Goal: Transaction & Acquisition: Purchase product/service

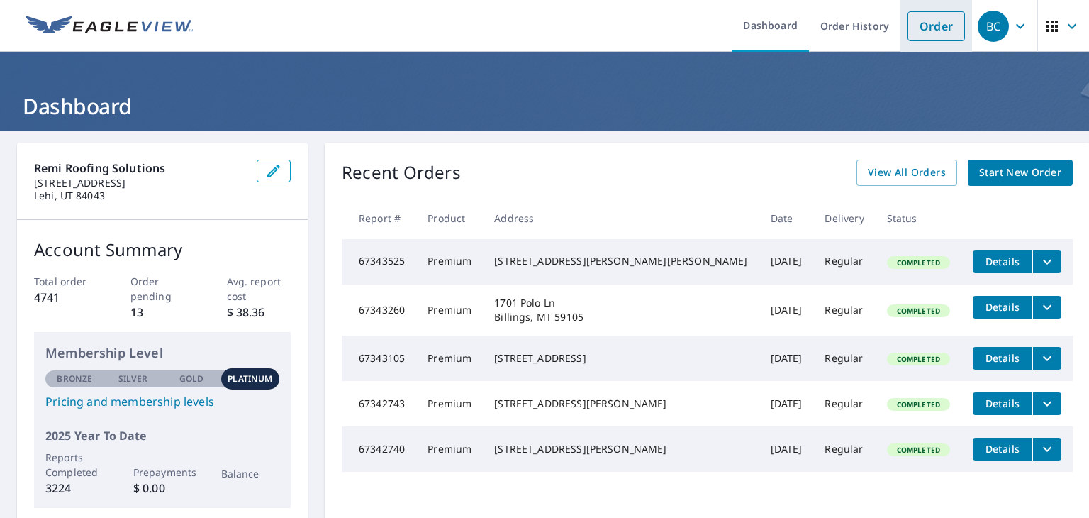
click at [920, 29] on link "Order" at bounding box center [936, 26] width 57 height 30
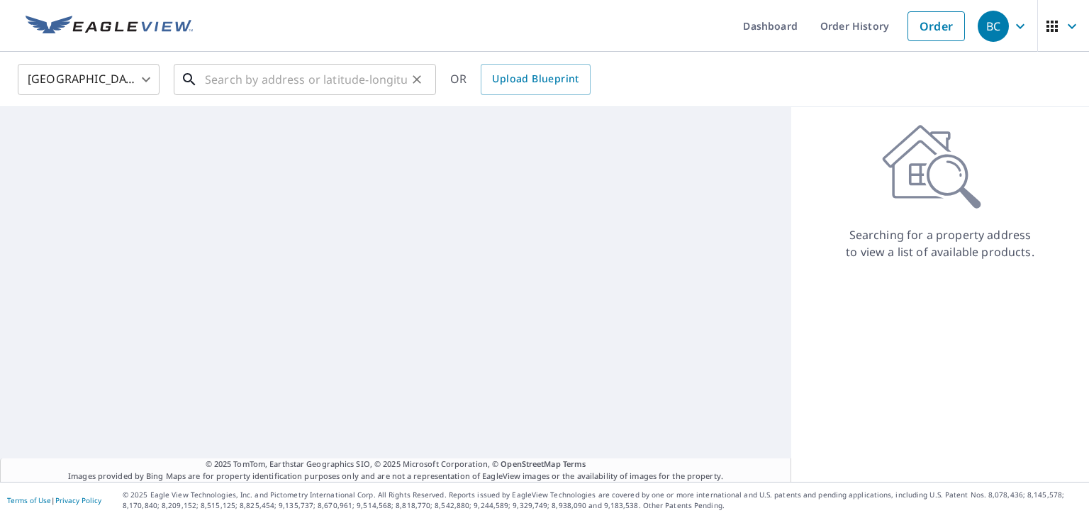
click at [311, 84] on input "text" at bounding box center [306, 80] width 202 height 40
paste input "[STREET_ADDRESS][PERSON_NAME]"
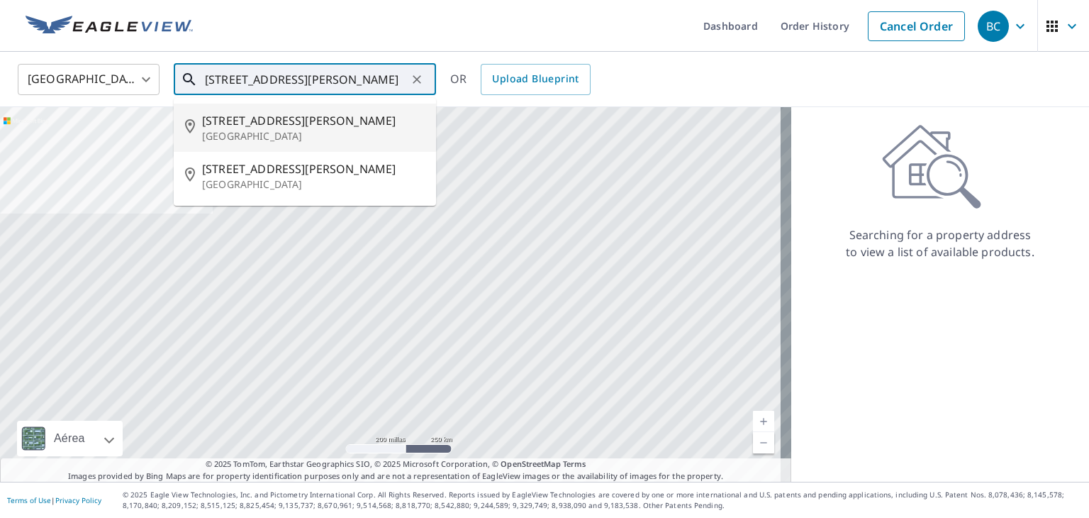
click at [303, 132] on p "[GEOGRAPHIC_DATA]" at bounding box center [313, 136] width 223 height 14
type input "[STREET_ADDRESS][PERSON_NAME][PERSON_NAME]"
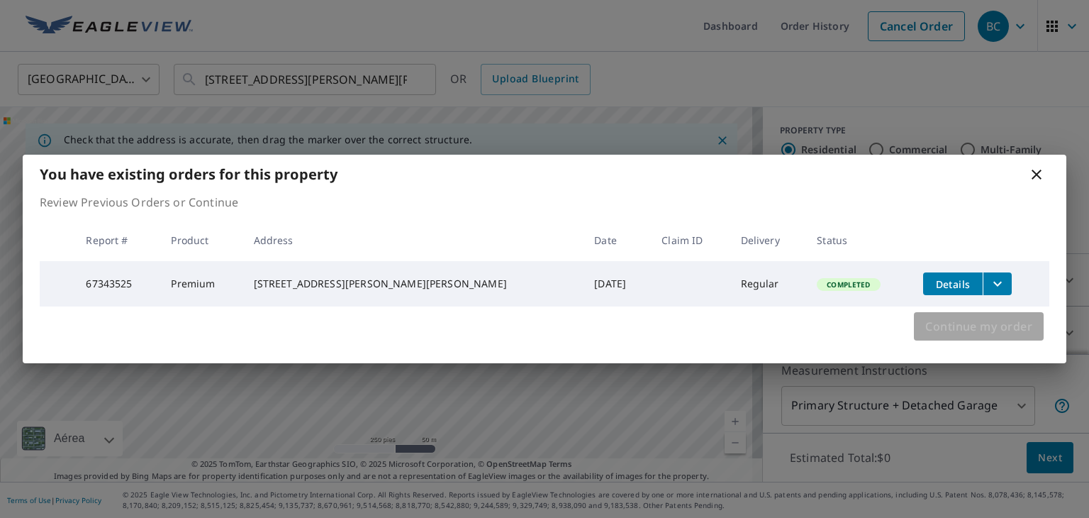
click at [959, 334] on span "Continue my order" at bounding box center [978, 326] width 107 height 20
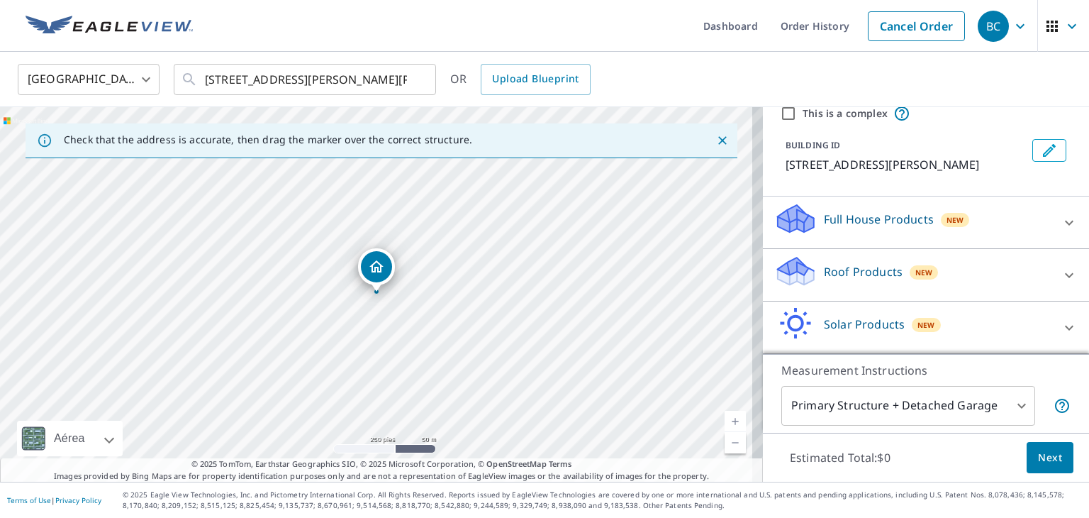
scroll to position [109, 0]
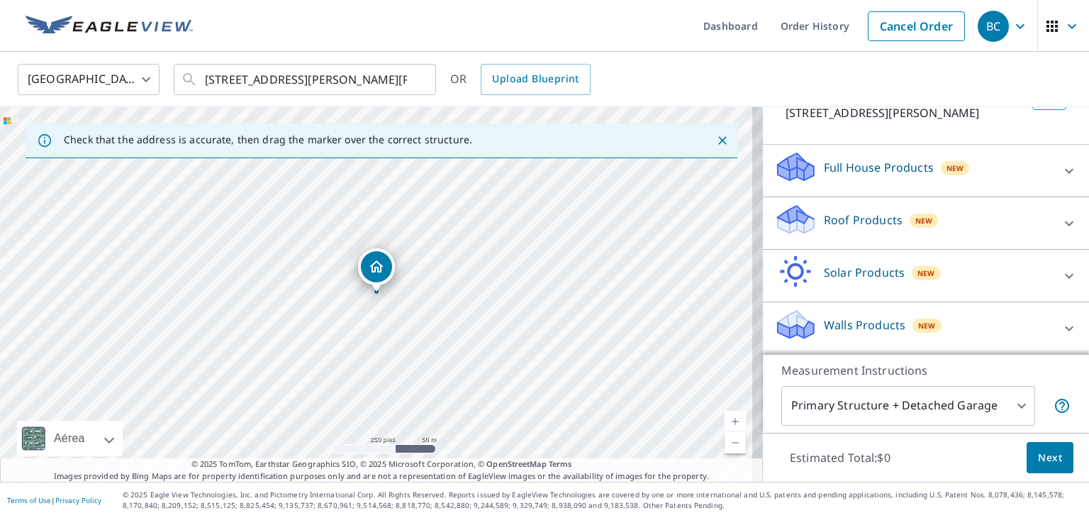
click at [783, 218] on icon at bounding box center [793, 215] width 31 height 18
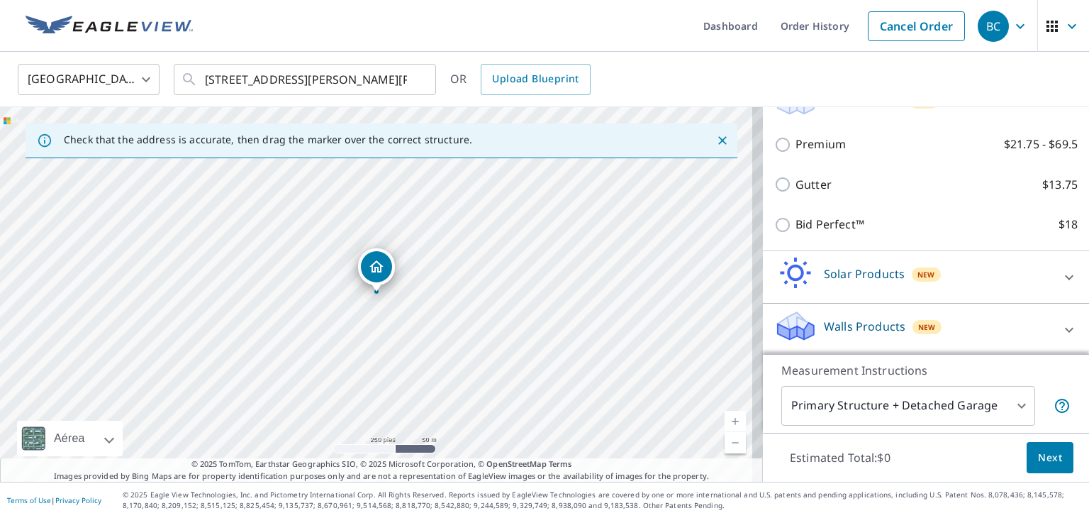
scroll to position [229, 0]
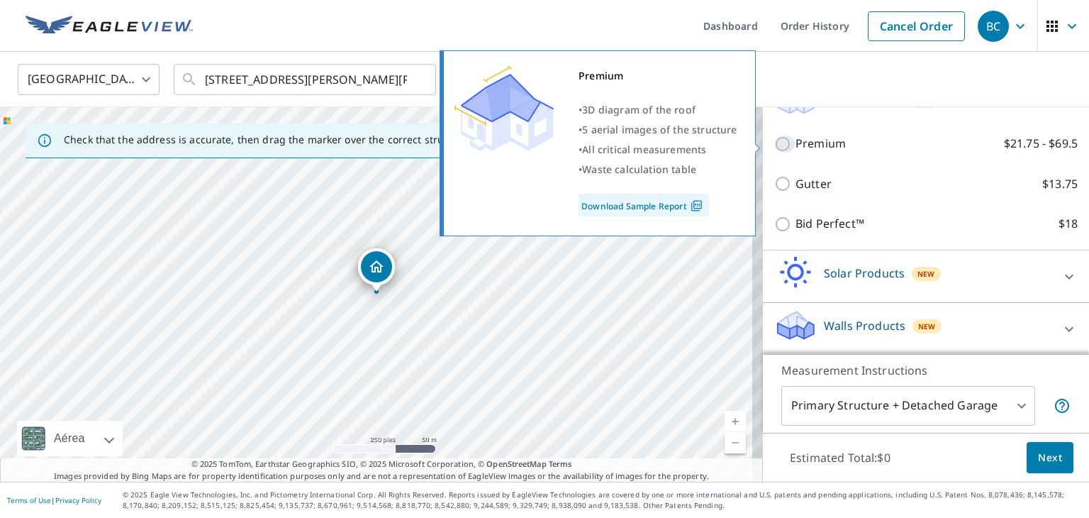
click at [774, 149] on input "Premium $21.75 - $69.5" at bounding box center [784, 143] width 21 height 17
checkbox input "true"
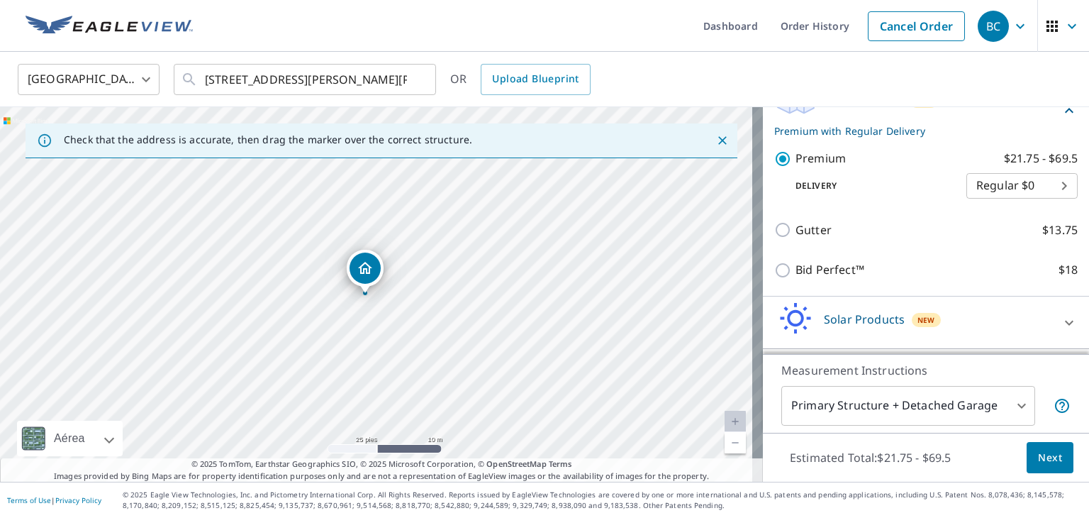
click at [320, 373] on div "[STREET_ADDRESS][PERSON_NAME][PERSON_NAME]" at bounding box center [381, 294] width 763 height 374
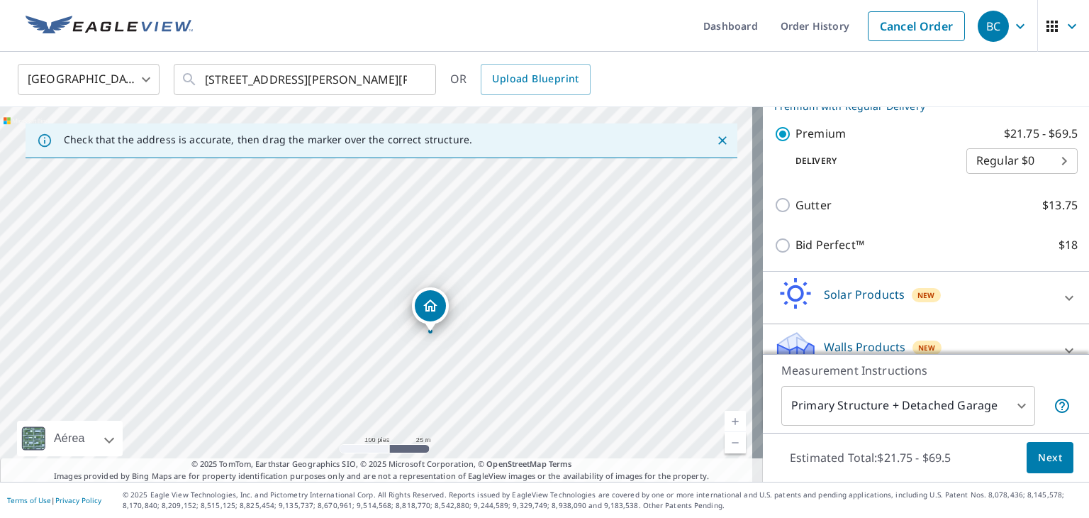
scroll to position [275, 0]
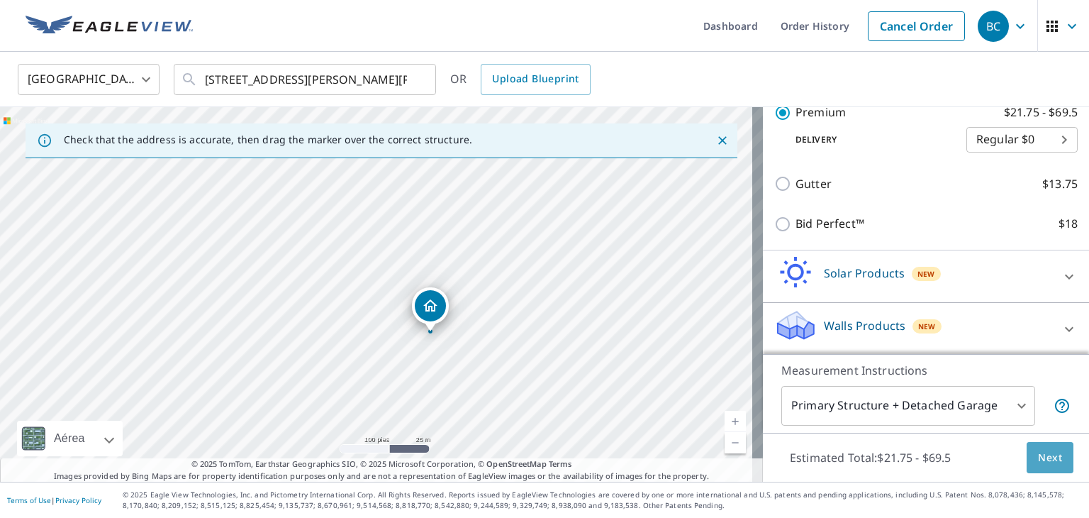
click at [1038, 460] on span "Next" at bounding box center [1050, 458] width 24 height 18
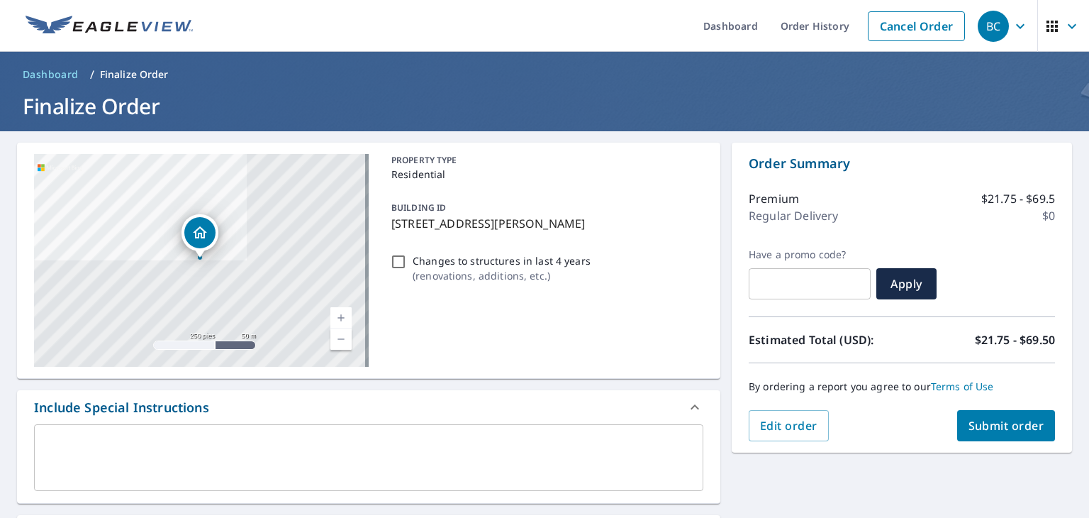
click at [398, 263] on input "Changes to structures in last 4 years ( renovations, additions, etc. )" at bounding box center [398, 261] width 17 height 17
checkbox input "true"
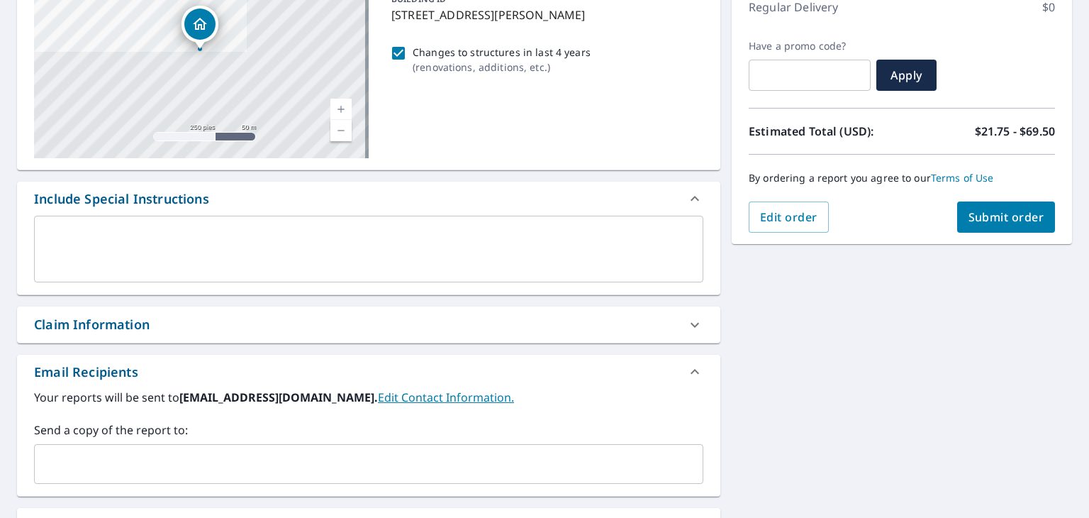
scroll to position [100, 0]
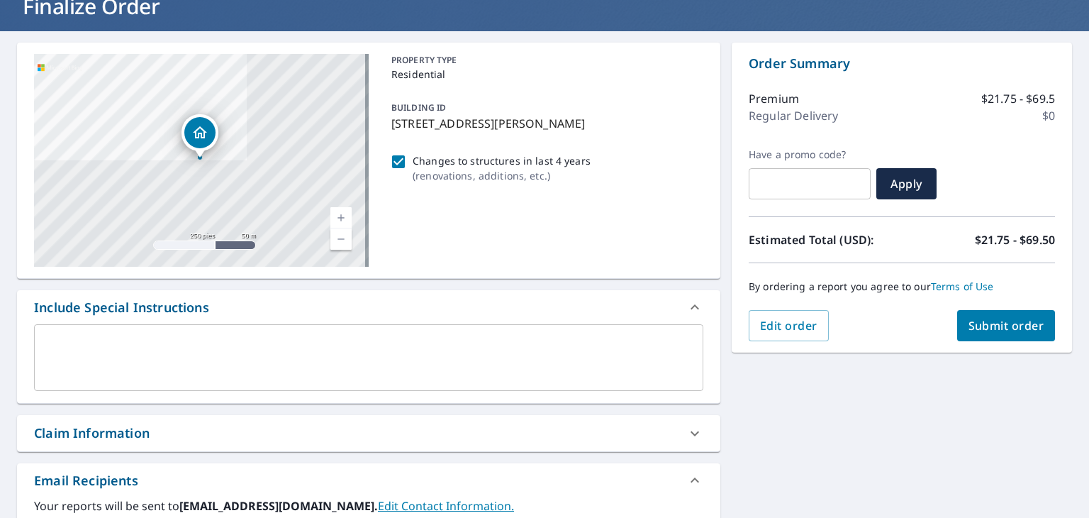
click at [998, 330] on span "Submit order" at bounding box center [1007, 326] width 76 height 16
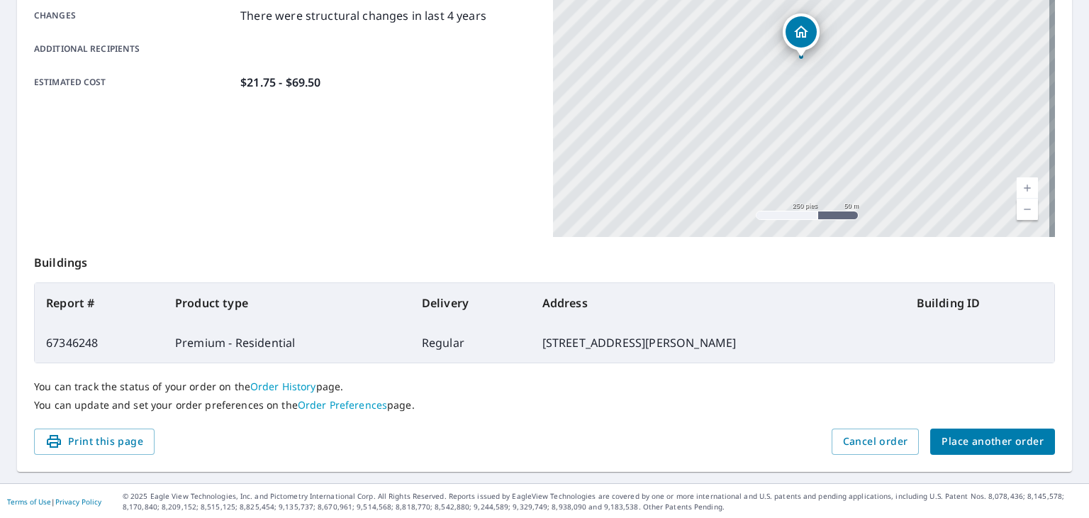
scroll to position [316, 0]
click at [984, 439] on span "Place another order" at bounding box center [993, 441] width 102 height 18
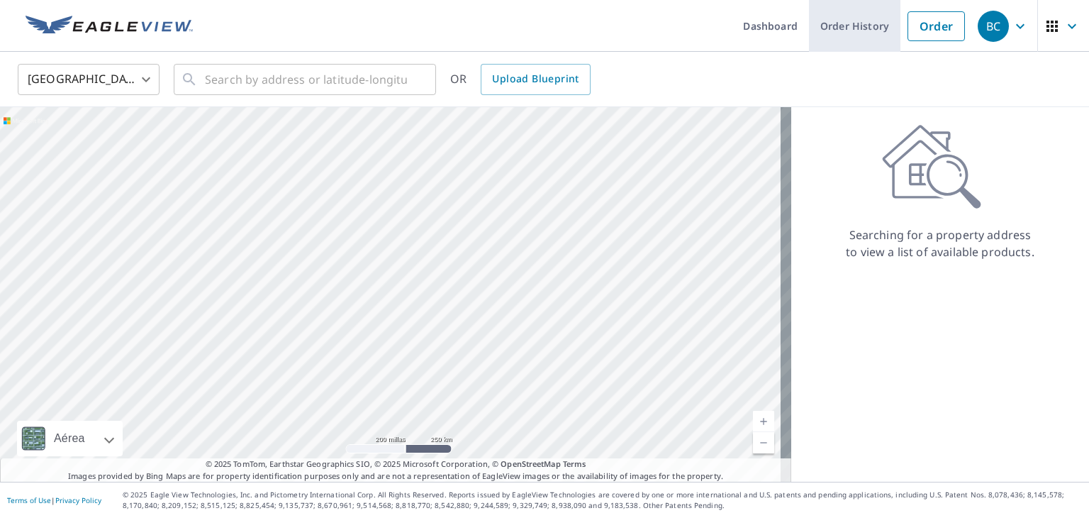
click at [852, 32] on link "Order History" at bounding box center [854, 26] width 91 height 52
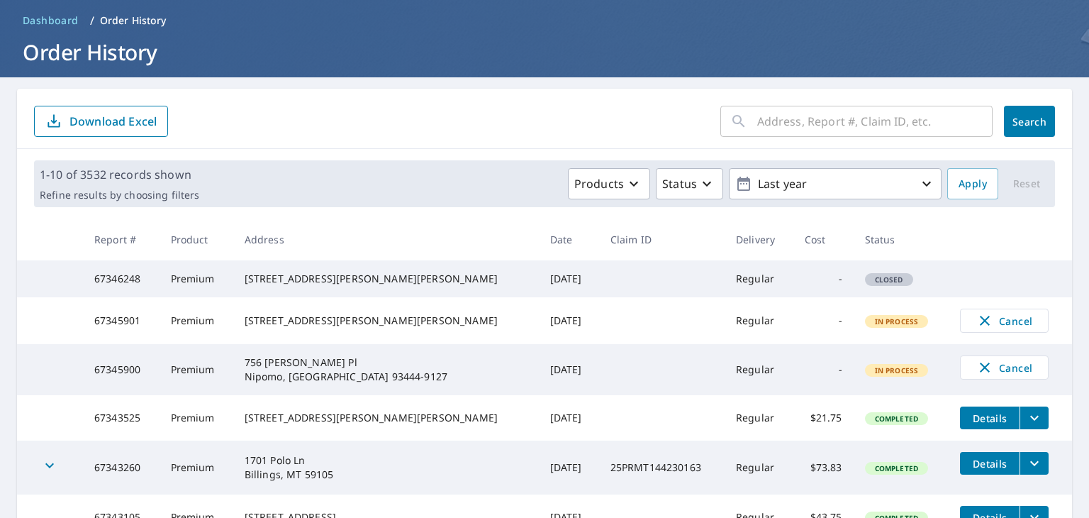
scroll to position [142, 0]
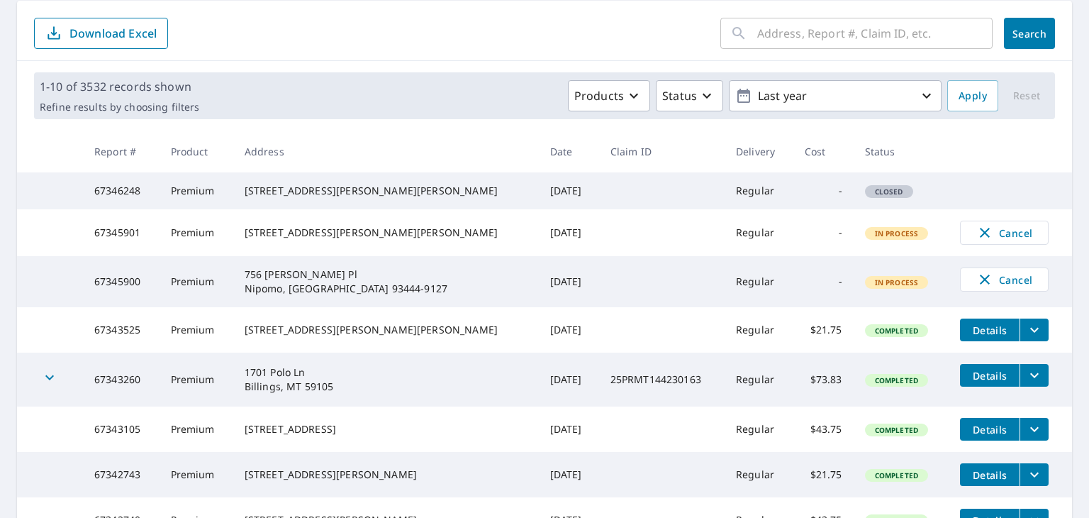
click at [867, 196] on span "Closed" at bounding box center [889, 191] width 45 height 10
